Goal: Transaction & Acquisition: Purchase product/service

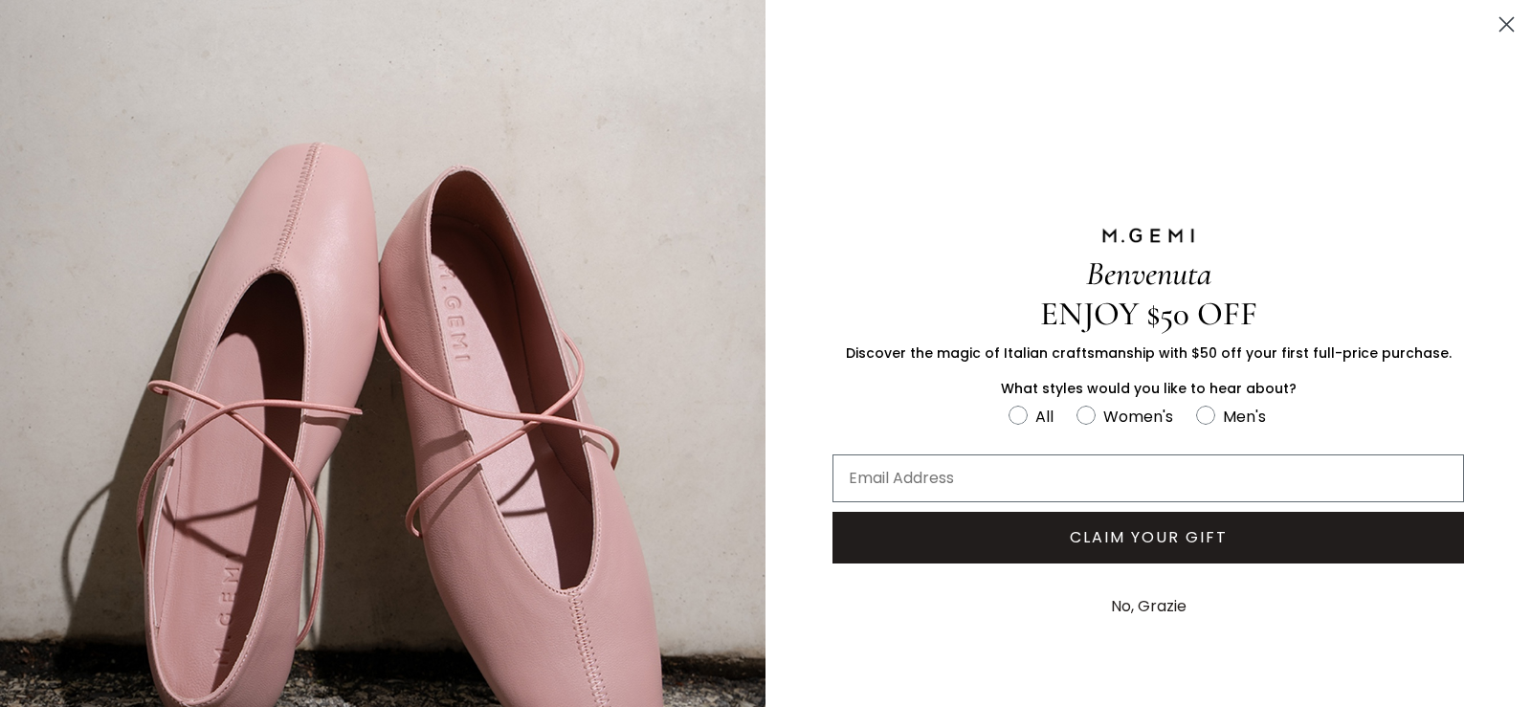
click at [1491, 27] on circle "Close dialog" at bounding box center [1507, 25] width 32 height 32
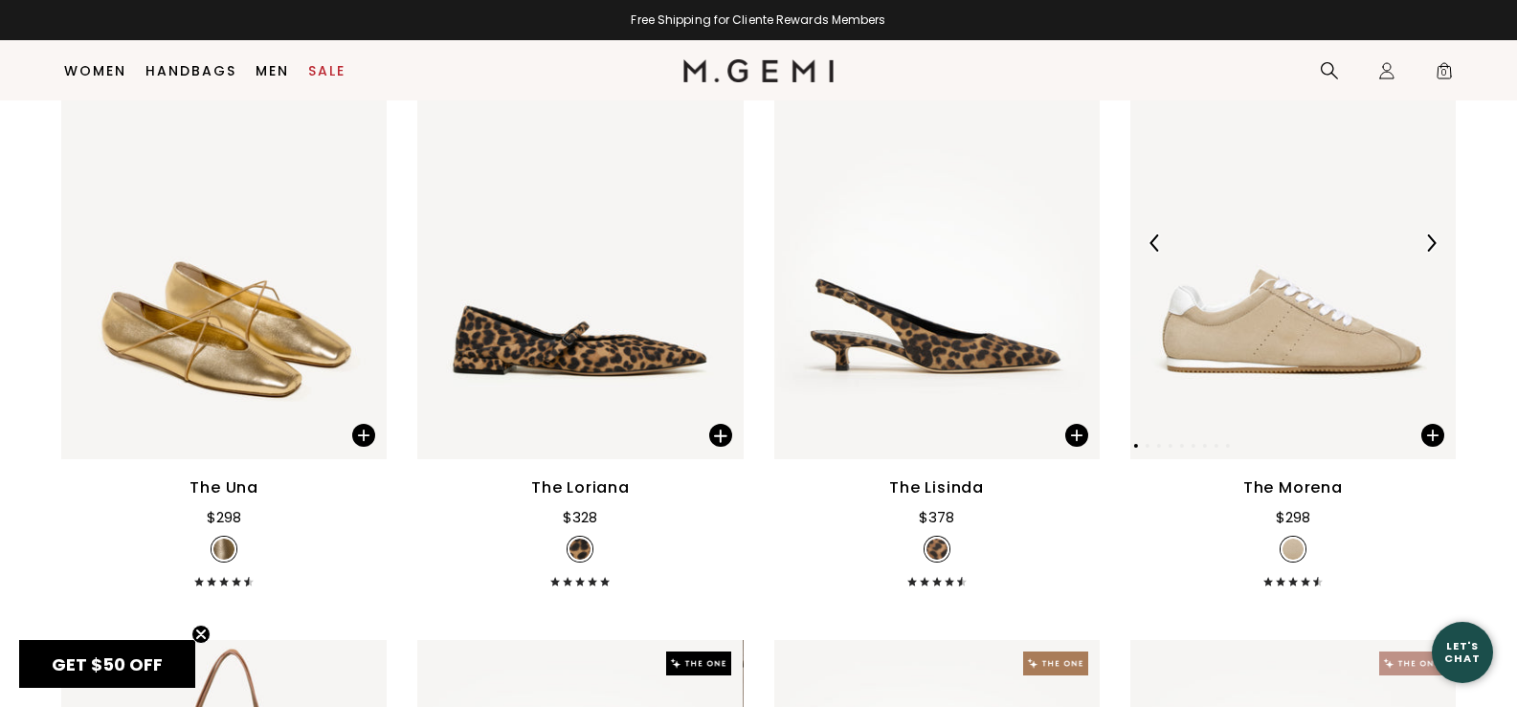
click at [1324, 335] on img at bounding box center [1292, 243] width 325 height 434
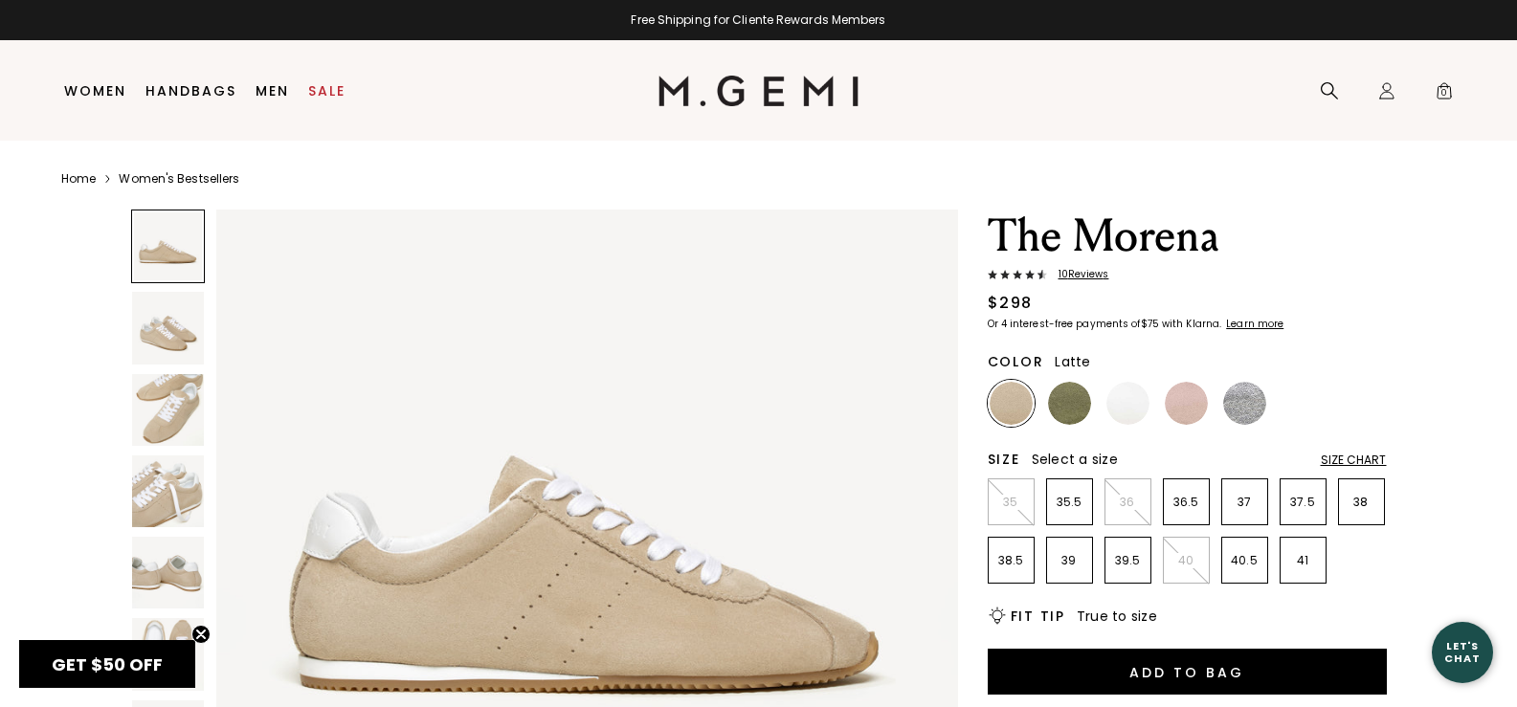
scroll to position [191, 0]
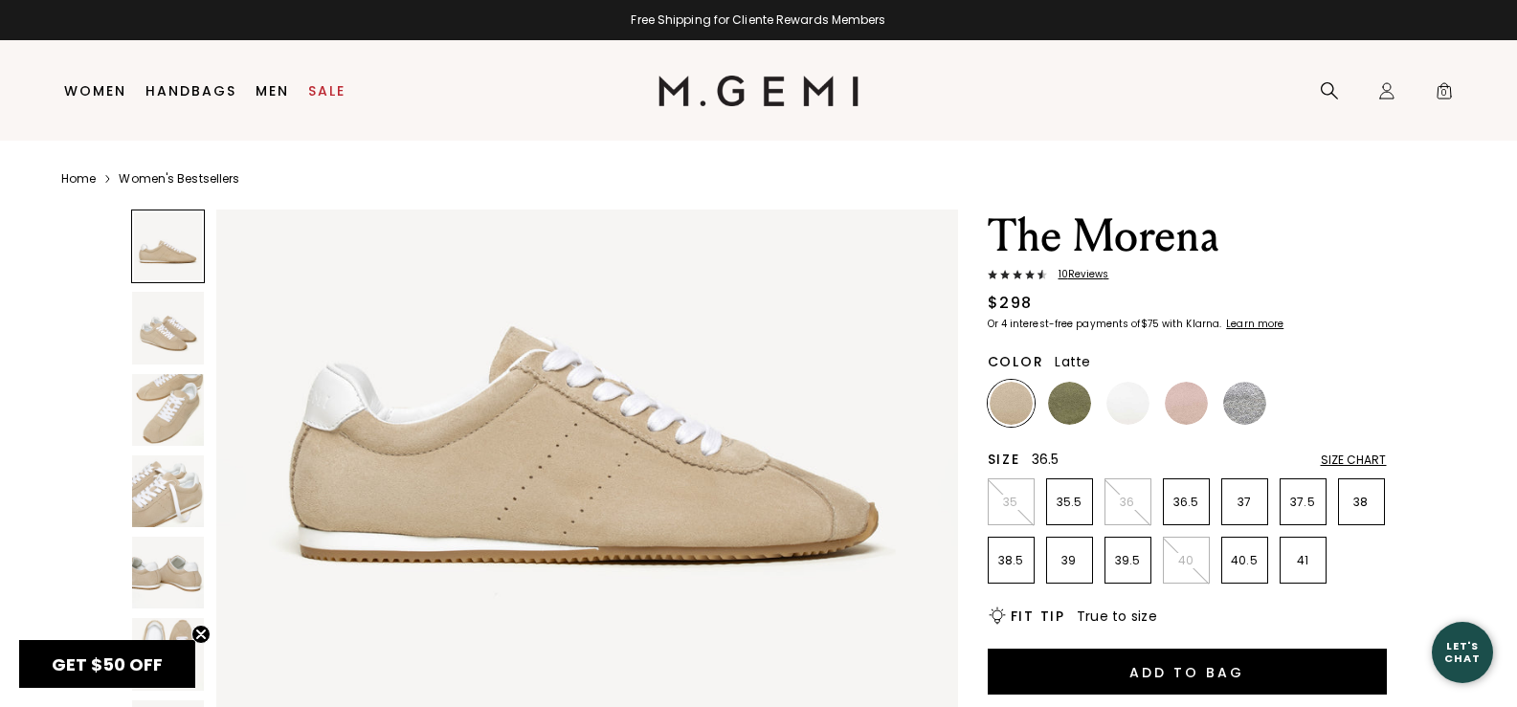
click at [1183, 501] on p "36.5" at bounding box center [1186, 502] width 45 height 15
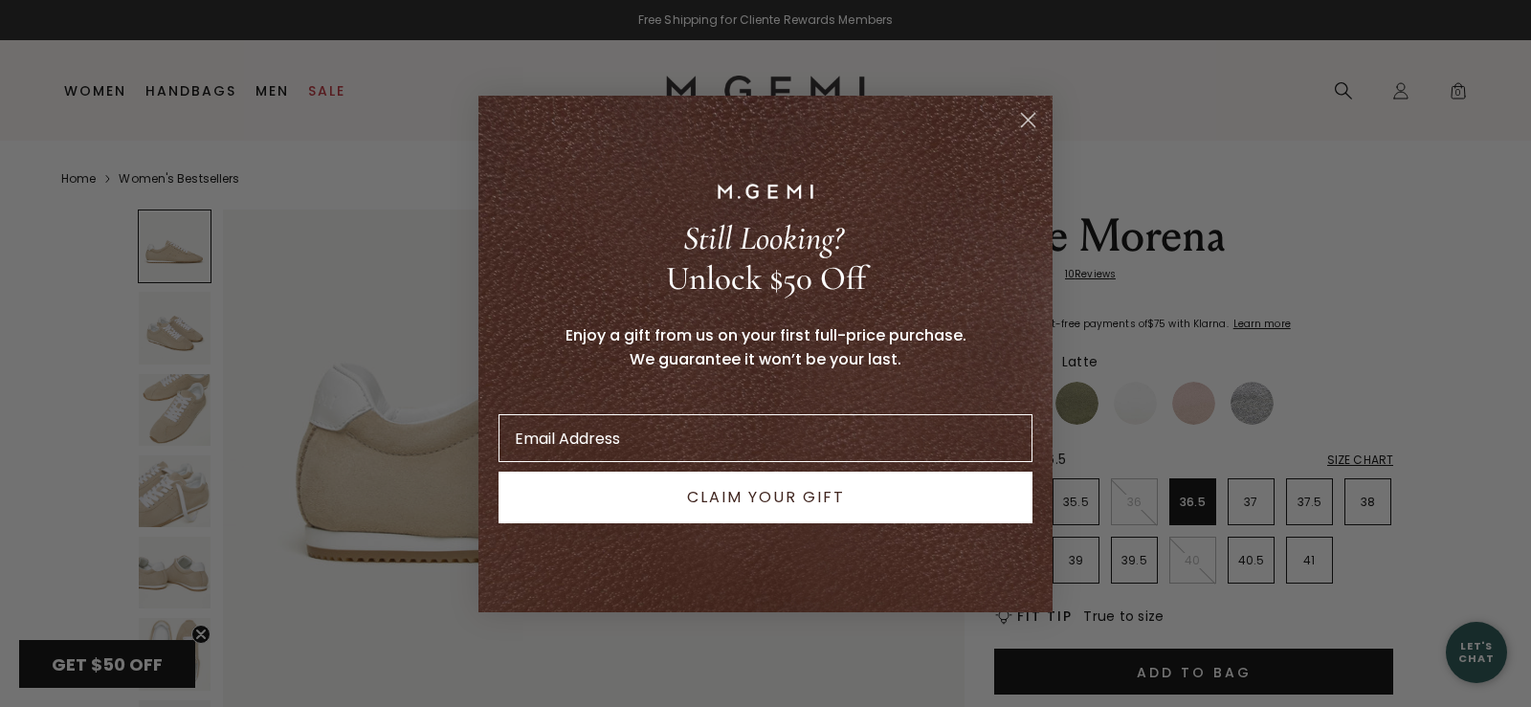
click at [1028, 129] on circle "Close dialog" at bounding box center [1029, 119] width 32 height 32
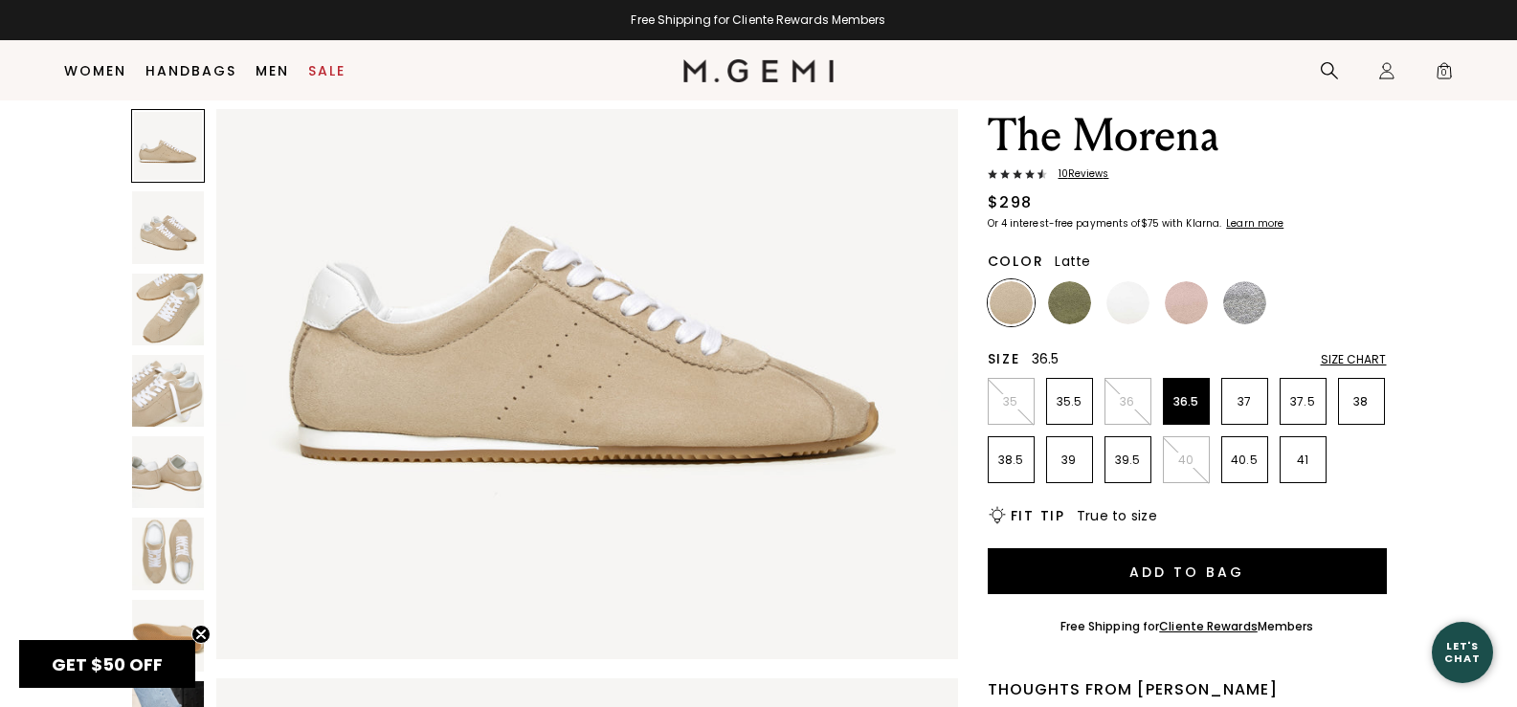
scroll to position [151, 0]
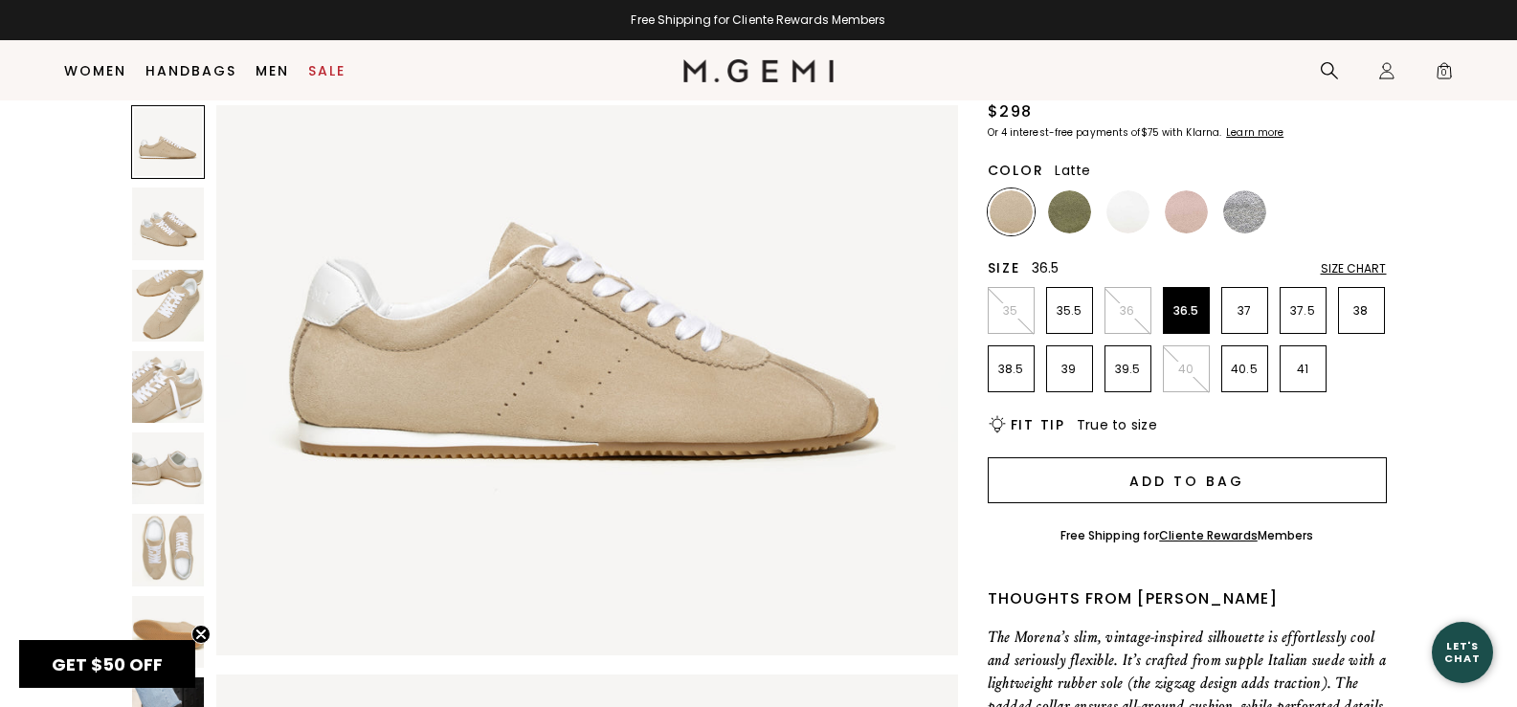
click at [1068, 466] on button "Add to Bag" at bounding box center [1187, 480] width 399 height 46
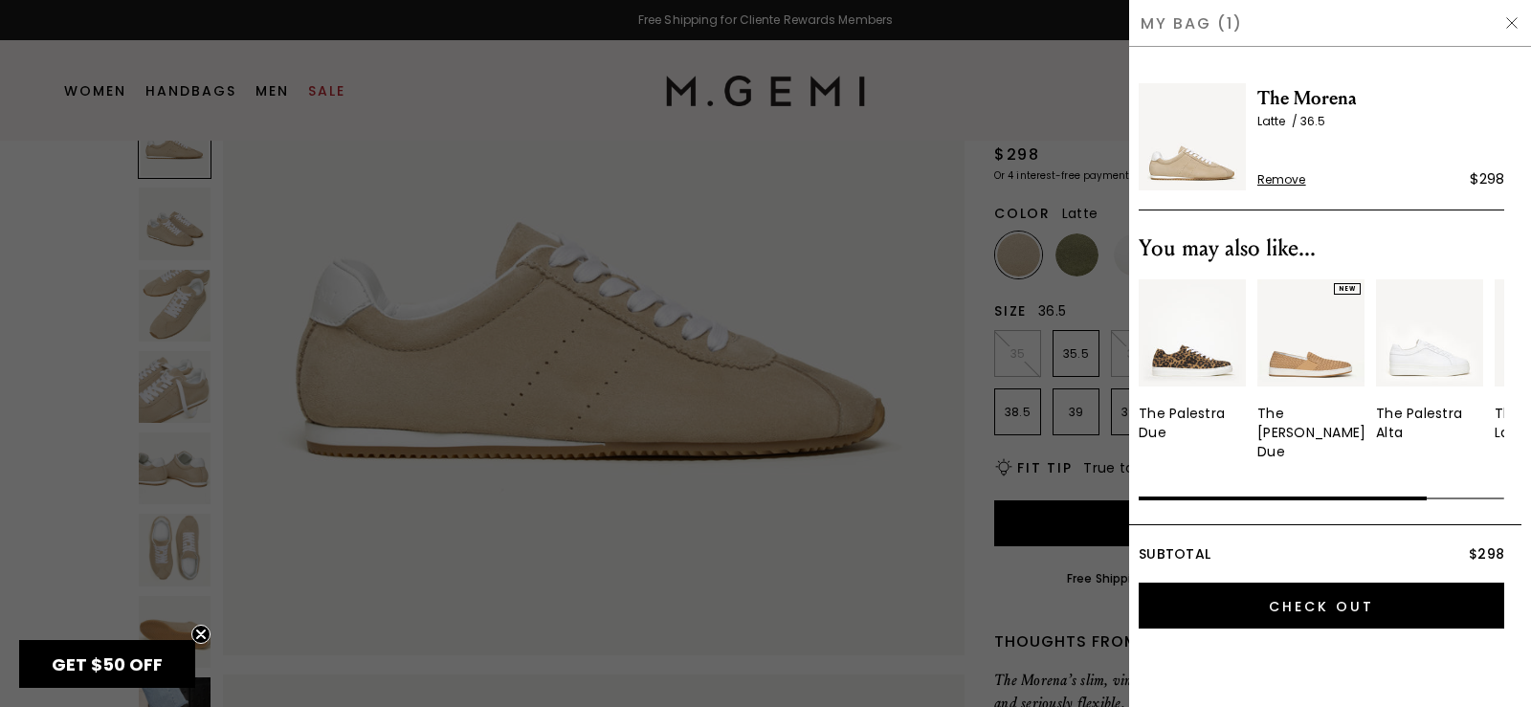
scroll to position [0, 0]
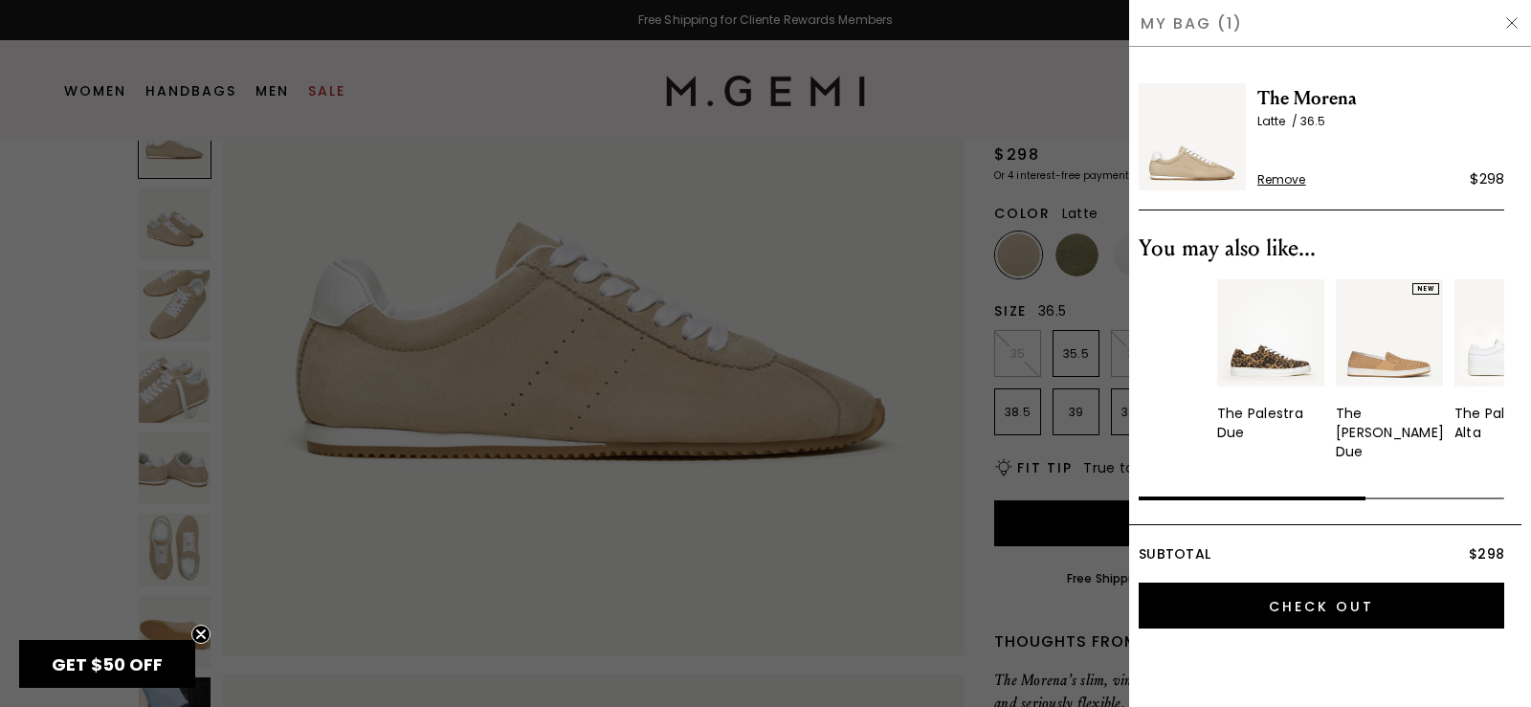
click at [1516, 372] on html "Accessibility Screen-Reader Guide, Feedback, and Issue Reporting | New window i…" at bounding box center [765, 353] width 1531 height 707
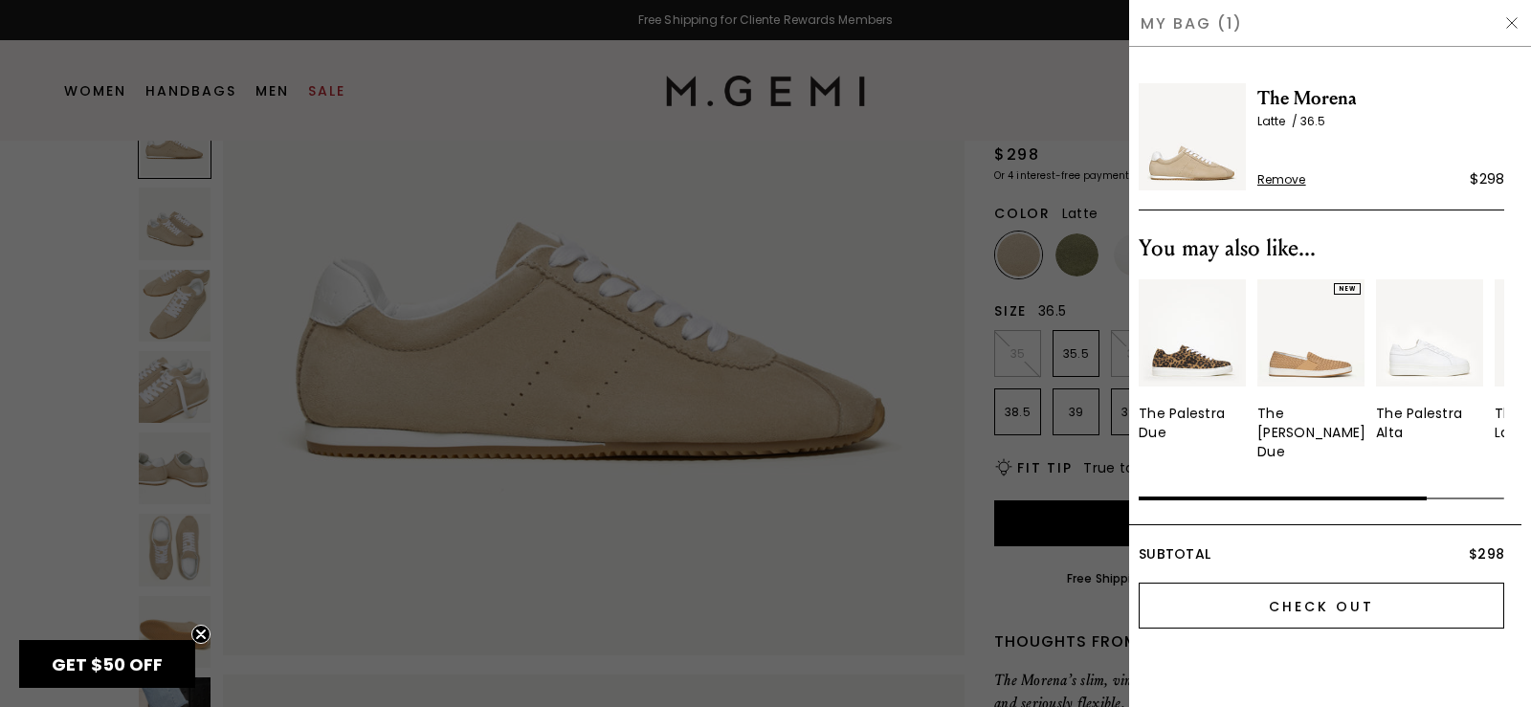
click at [1232, 583] on input "Check Out" at bounding box center [1322, 606] width 366 height 46
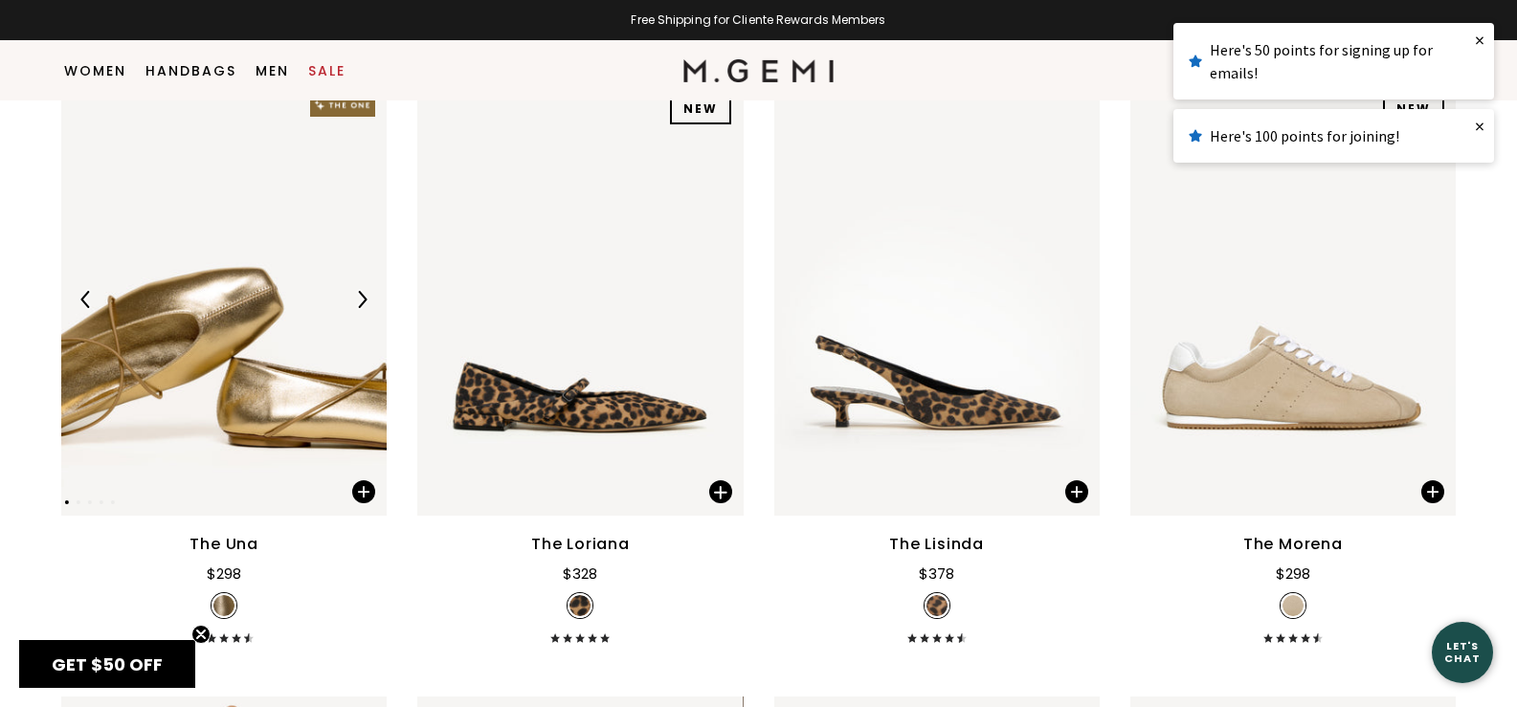
scroll to position [247, 0]
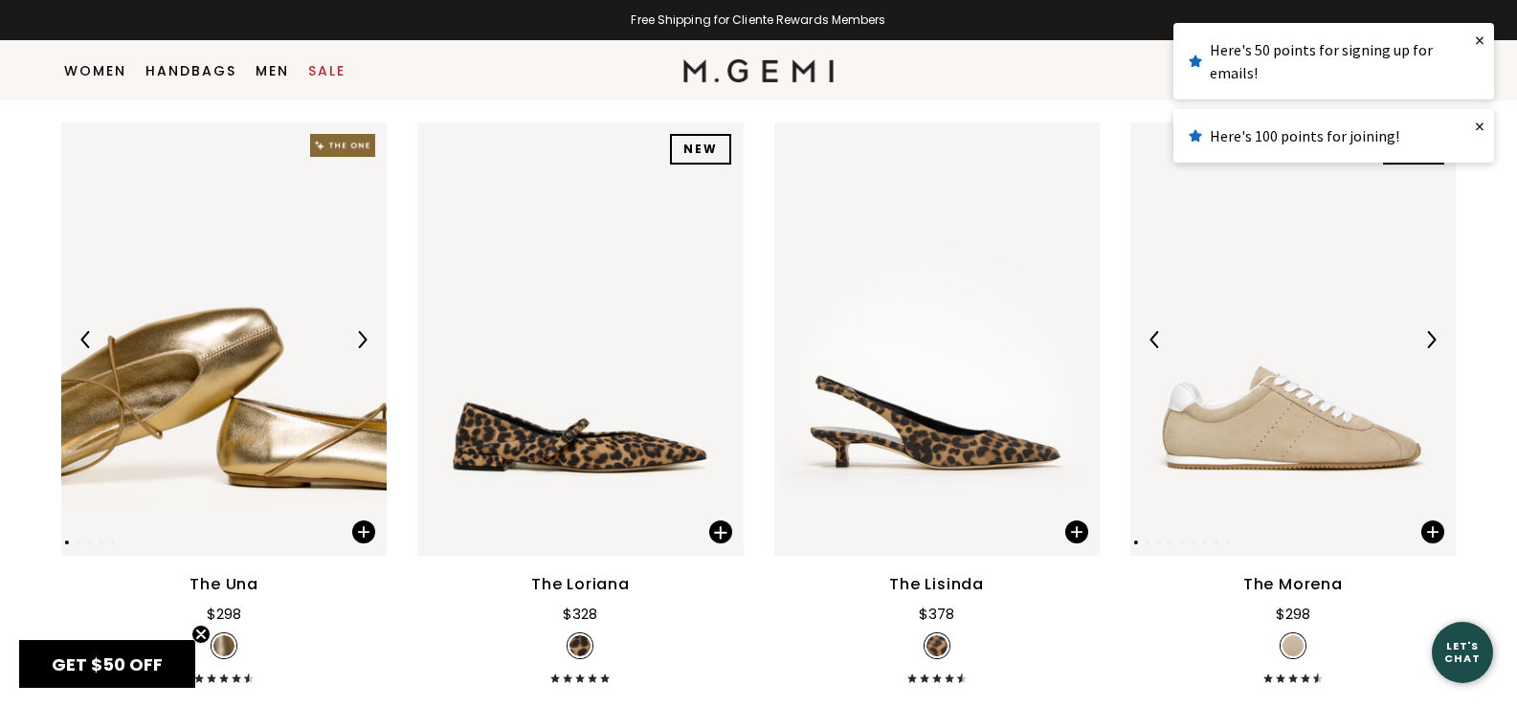
click at [1242, 368] on img at bounding box center [1292, 340] width 325 height 434
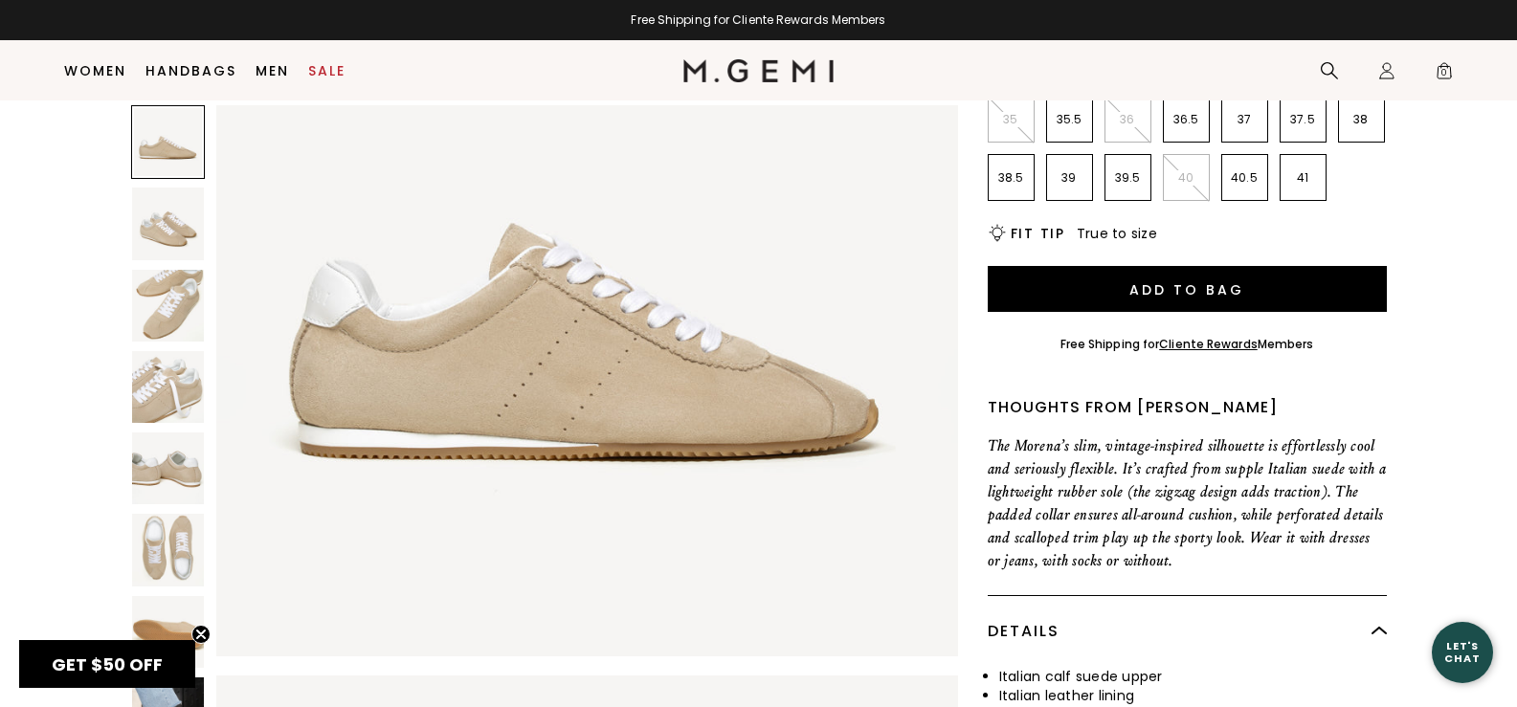
scroll to position [191, 0]
